Goal: Obtain resource: Download file/media

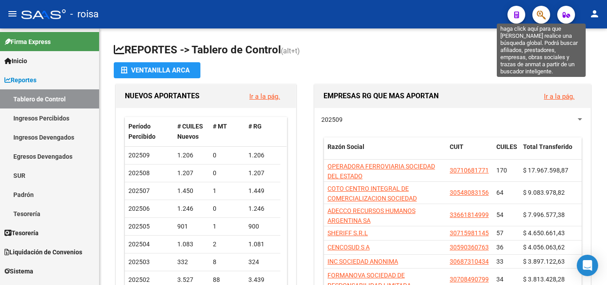
click at [545, 16] on icon "button" at bounding box center [541, 15] width 9 height 10
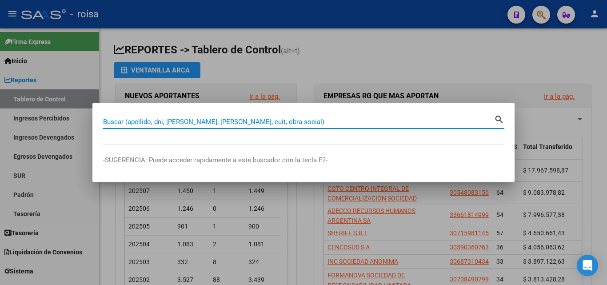
click at [212, 32] on div at bounding box center [303, 142] width 607 height 285
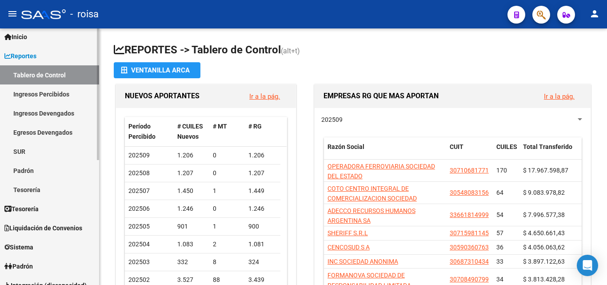
scroll to position [44, 0]
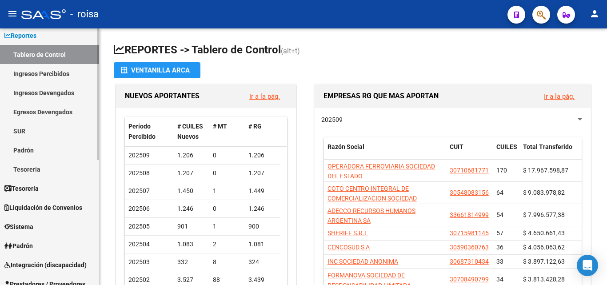
click at [55, 148] on link "Padrón" at bounding box center [49, 149] width 99 height 19
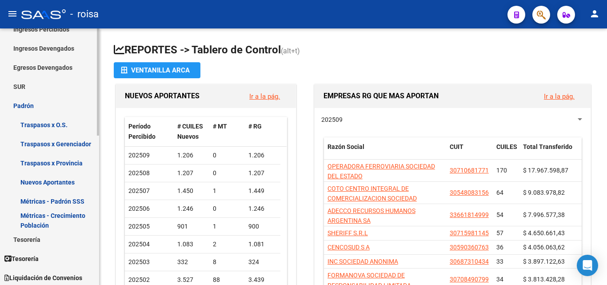
scroll to position [133, 0]
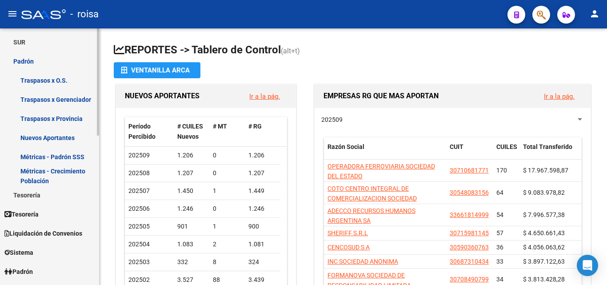
click at [74, 135] on link "Nuevos Aportantes" at bounding box center [49, 137] width 99 height 19
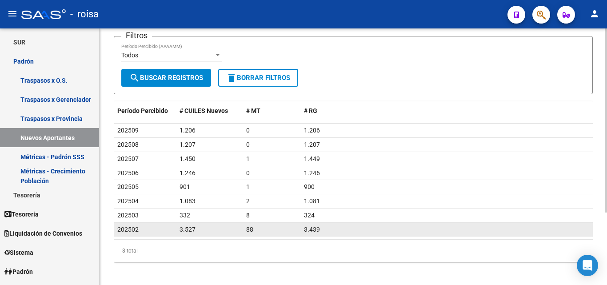
scroll to position [101, 0]
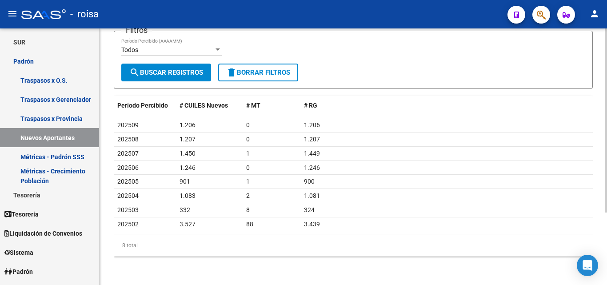
click at [182, 75] on span "search Buscar Registros" at bounding box center [166, 72] width 74 height 8
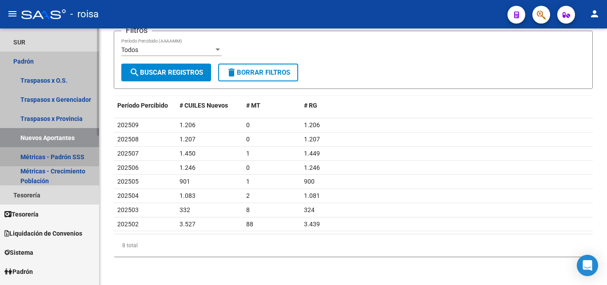
click at [76, 162] on link "Métricas - Padrón SSS" at bounding box center [49, 156] width 99 height 19
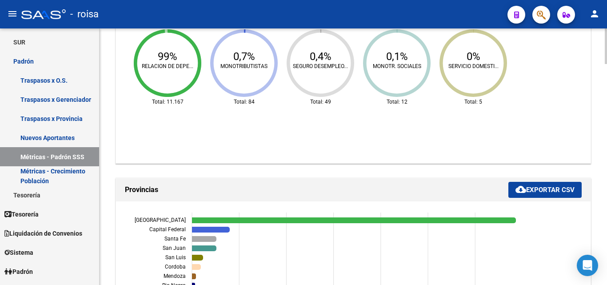
scroll to position [679, 0]
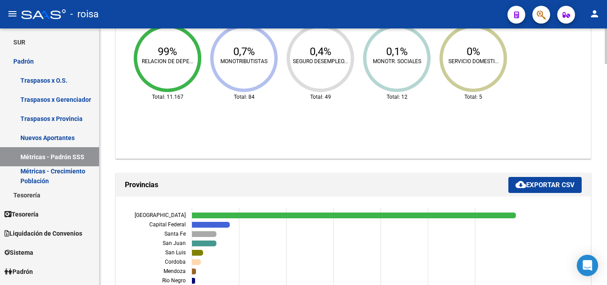
click at [402, 72] on icon "99% RELACION DE DEPE... Total: 11.167 0,7% MONOTRIBUTISTAS Total: 84 0,4% SEGUR…" at bounding box center [323, 63] width 400 height 178
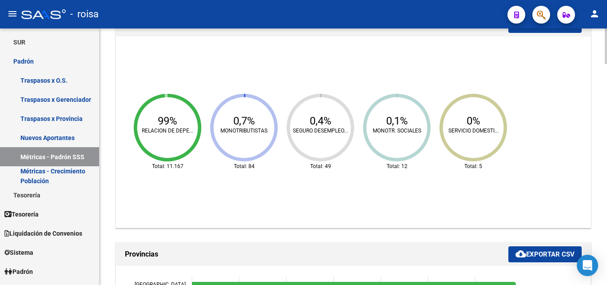
scroll to position [590, 0]
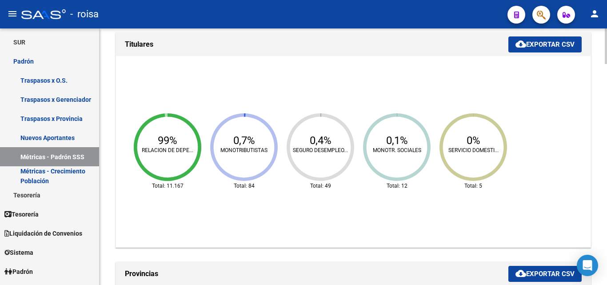
click at [530, 50] on button "cloud_download Exportar CSV" at bounding box center [545, 44] width 73 height 16
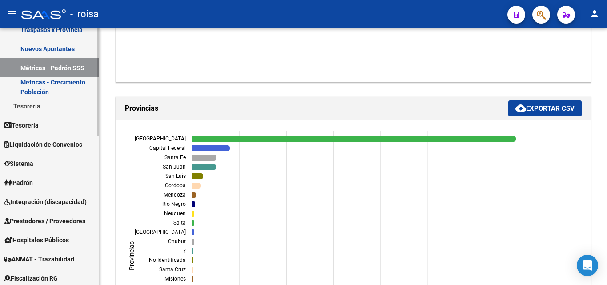
scroll to position [267, 0]
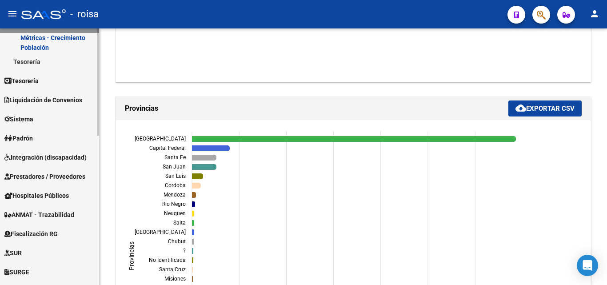
click at [60, 146] on link "Padrón" at bounding box center [49, 137] width 99 height 19
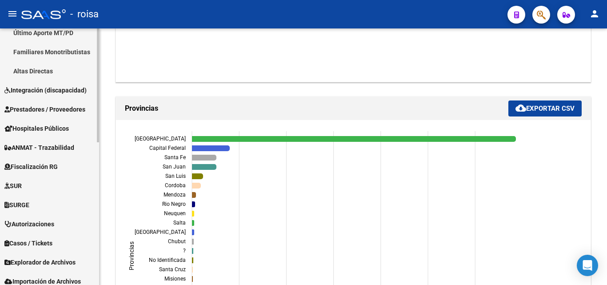
scroll to position [321, 0]
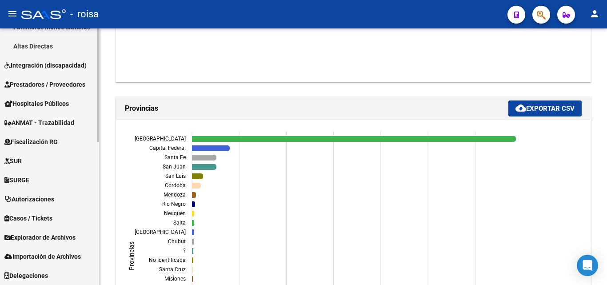
click at [74, 244] on link "Explorador de Archivos" at bounding box center [49, 237] width 99 height 19
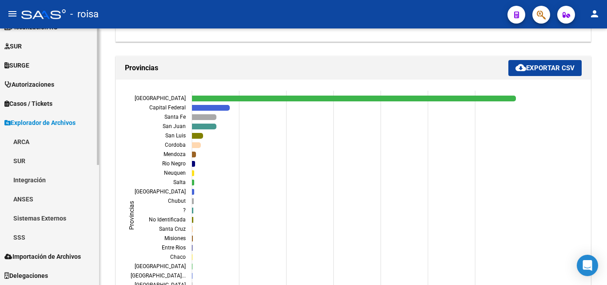
scroll to position [800, 0]
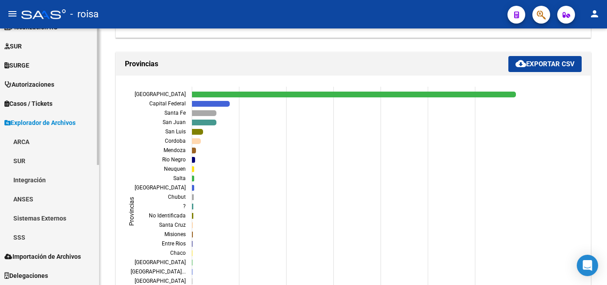
click at [49, 144] on link "ARCA" at bounding box center [49, 141] width 99 height 19
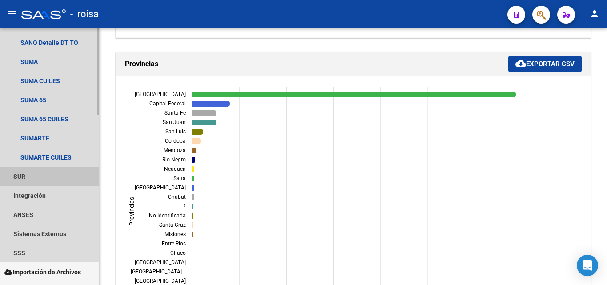
click at [67, 179] on link "SUR" at bounding box center [49, 176] width 99 height 19
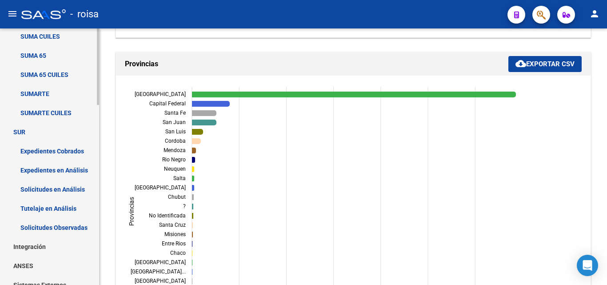
scroll to position [581, 0]
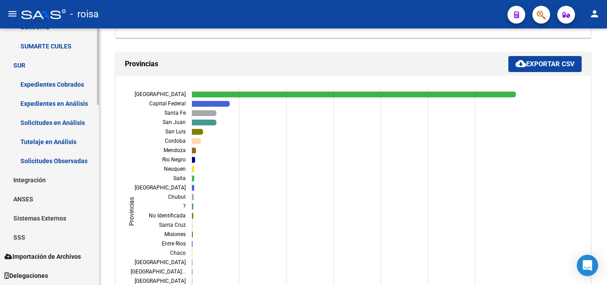
click at [64, 190] on link "ANSES" at bounding box center [49, 198] width 99 height 19
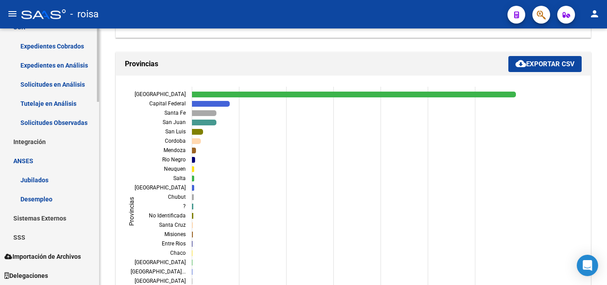
click at [69, 214] on link "Sistemas Externos" at bounding box center [49, 218] width 99 height 19
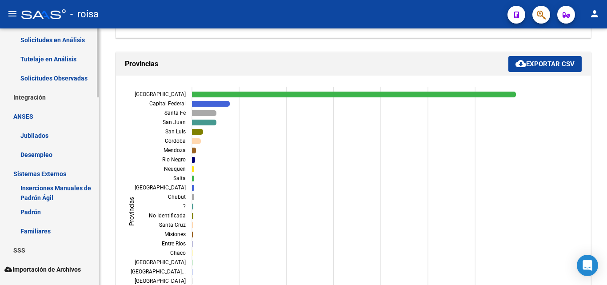
scroll to position [698, 0]
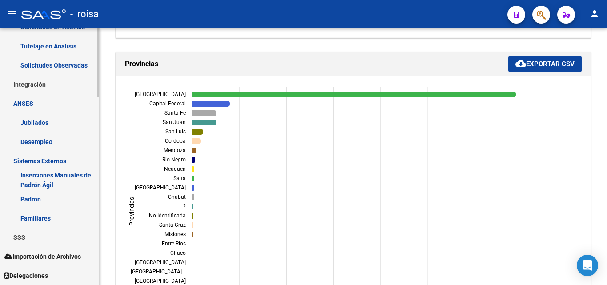
click at [71, 233] on link "SSS" at bounding box center [49, 237] width 99 height 19
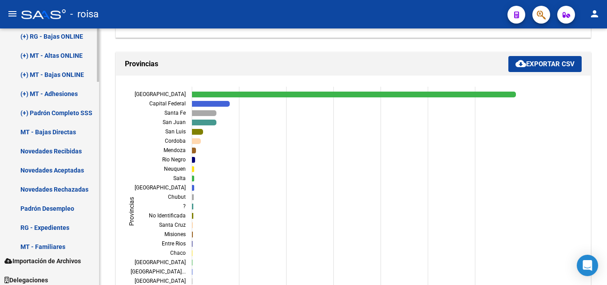
scroll to position [980, 0]
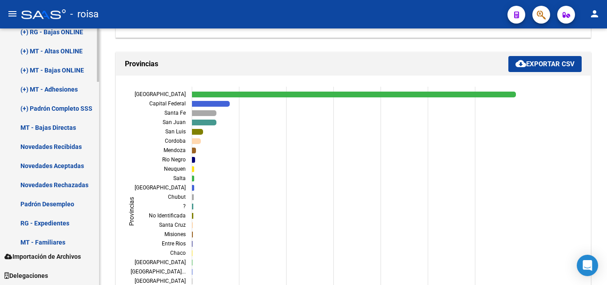
click at [79, 224] on link "RG - Expedientes" at bounding box center [49, 222] width 99 height 19
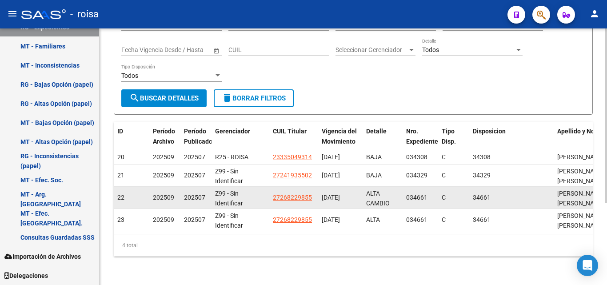
scroll to position [32, 0]
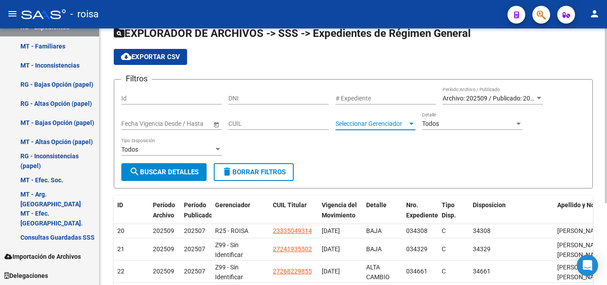
click at [381, 123] on span "Seleccionar Gerenciador" at bounding box center [372, 124] width 72 height 8
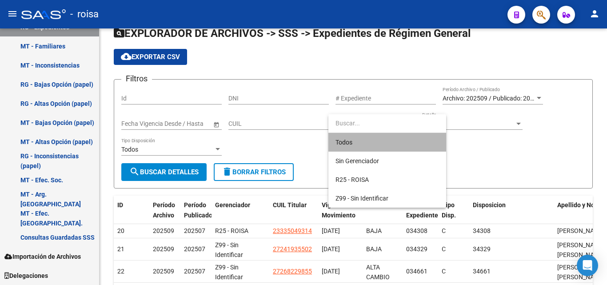
click at [374, 140] on span "Todos" at bounding box center [388, 142] width 104 height 19
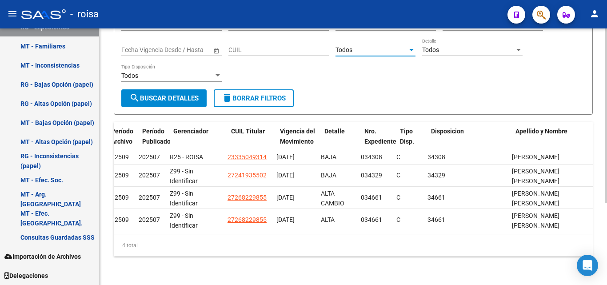
scroll to position [0, 0]
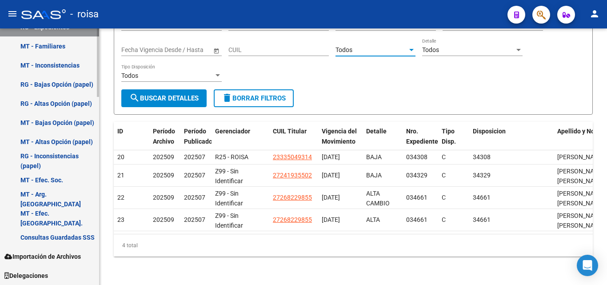
click at [72, 258] on span "Importación de Archivos" at bounding box center [42, 257] width 76 height 10
